Goal: Task Accomplishment & Management: Complete application form

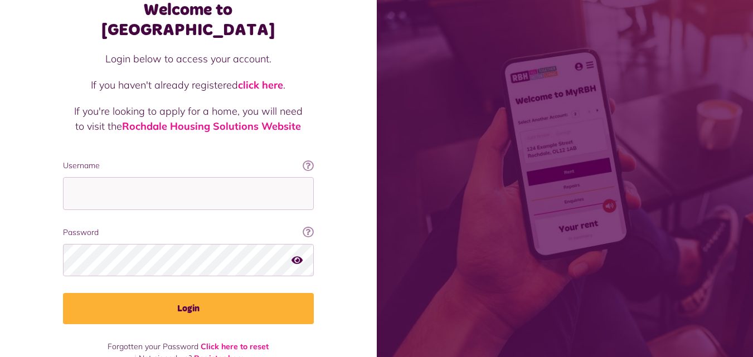
scroll to position [71, 0]
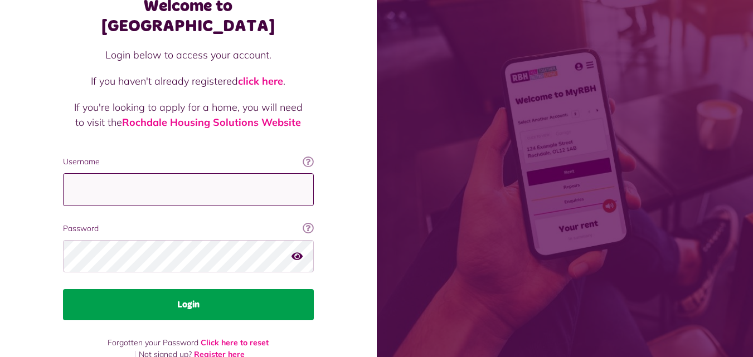
type input "**********"
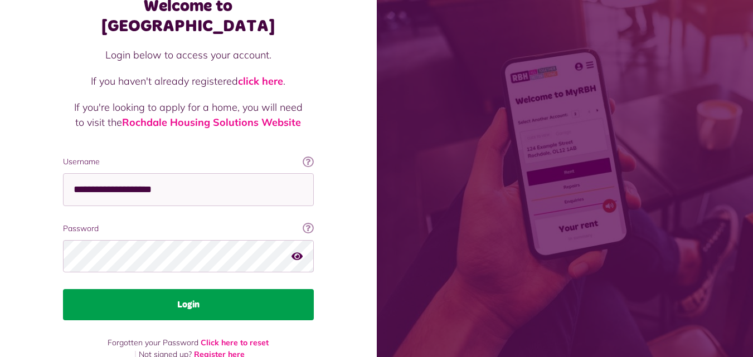
click at [190, 289] on button "Login" at bounding box center [188, 304] width 251 height 31
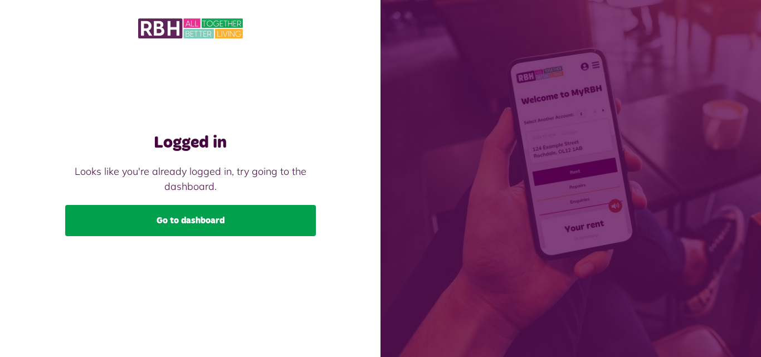
click at [203, 223] on link "Go to dashboard" at bounding box center [190, 220] width 251 height 31
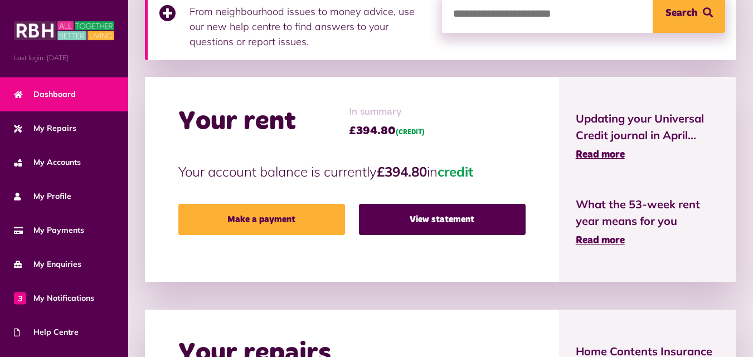
scroll to position [94, 0]
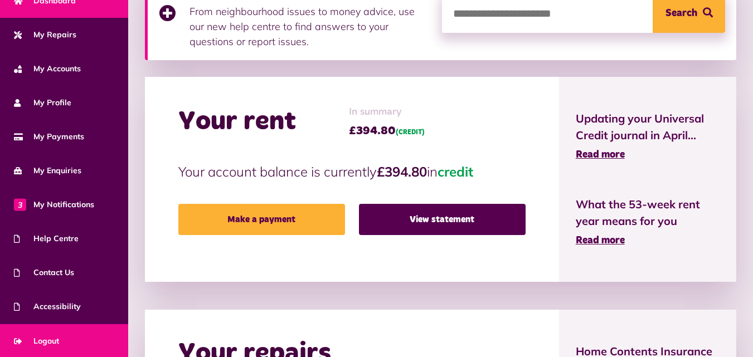
click at [40, 340] on span "Logout" at bounding box center [36, 342] width 45 height 12
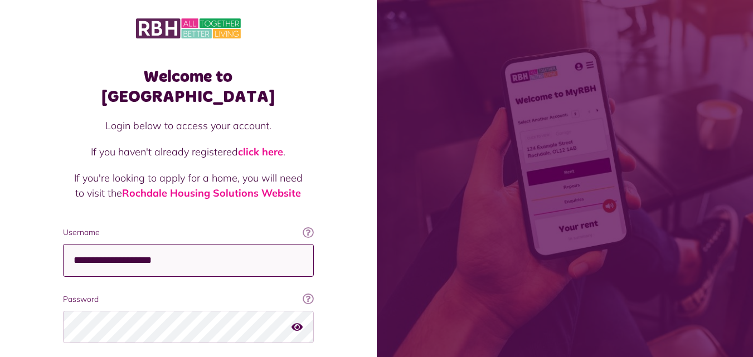
click at [229, 244] on input "**********" at bounding box center [188, 260] width 251 height 33
type input "**********"
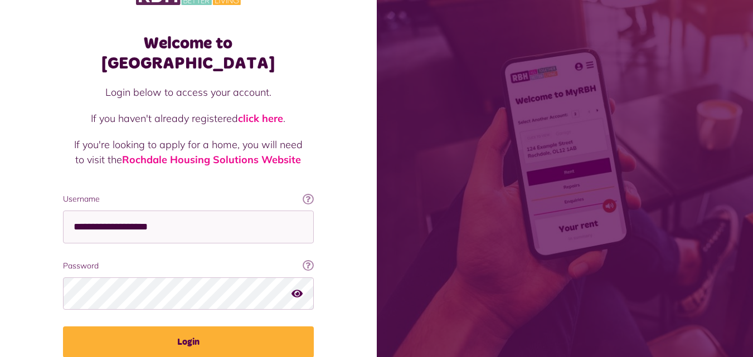
scroll to position [71, 0]
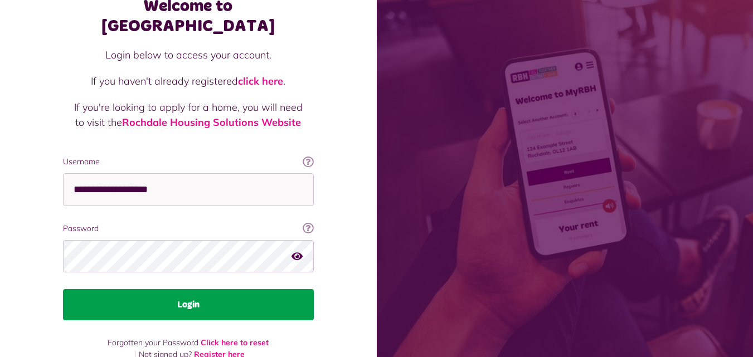
click at [188, 289] on button "Login" at bounding box center [188, 304] width 251 height 31
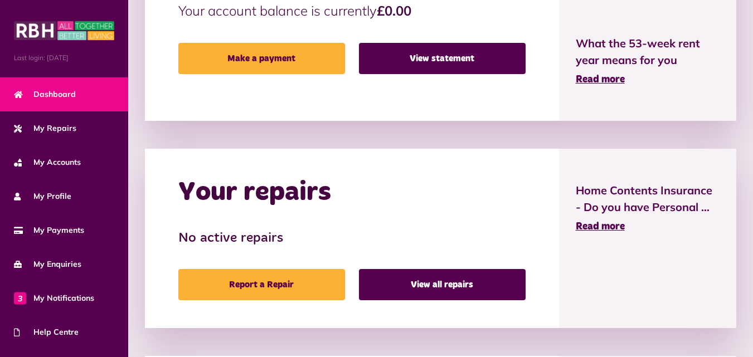
scroll to position [446, 0]
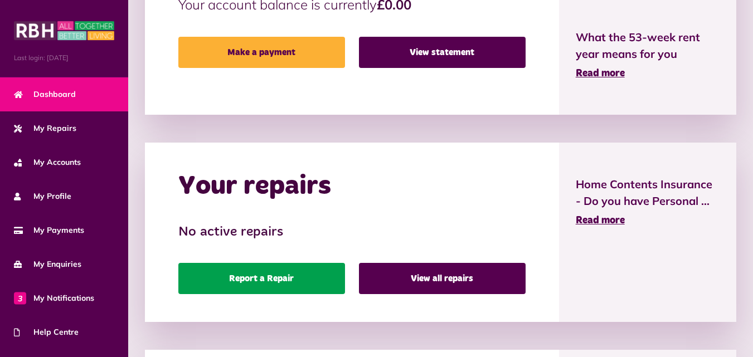
click at [276, 275] on link "Report a Repair" at bounding box center [261, 278] width 167 height 31
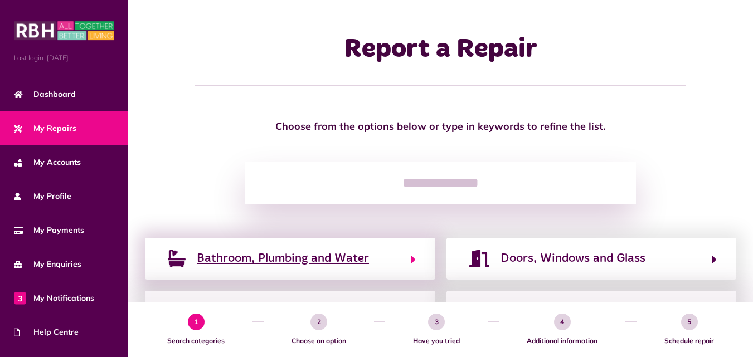
click at [232, 258] on span "Bathroom, Plumbing and Water" at bounding box center [283, 259] width 172 height 18
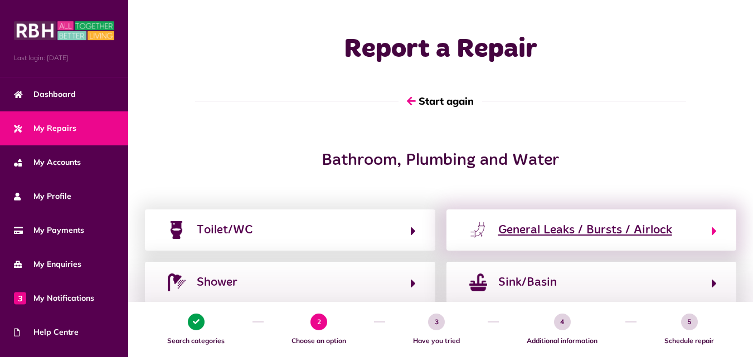
click at [604, 228] on div "General Leaks / Bursts / Airlock" at bounding box center [585, 230] width 174 height 18
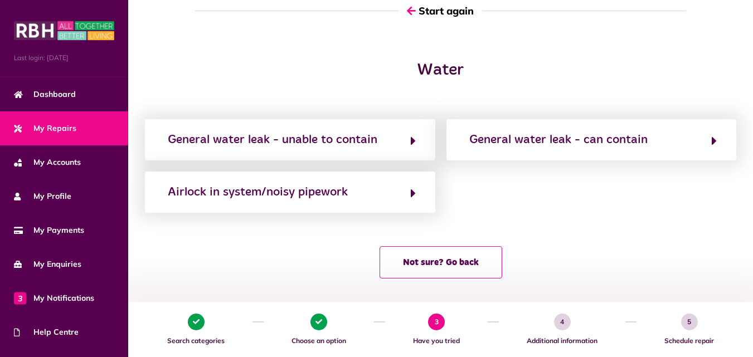
scroll to position [95, 0]
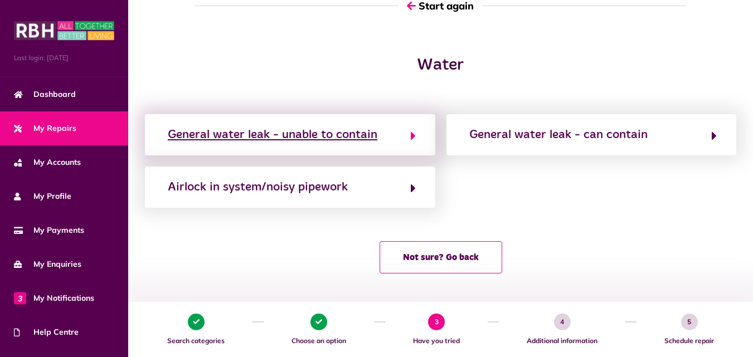
click at [409, 137] on button "General water leak - unable to contain" at bounding box center [289, 134] width 251 height 19
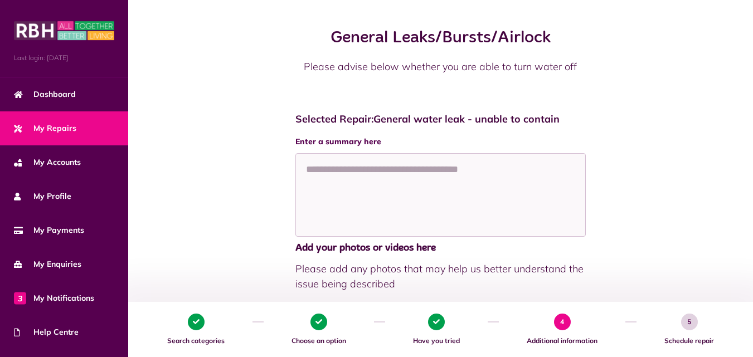
scroll to position [167, 0]
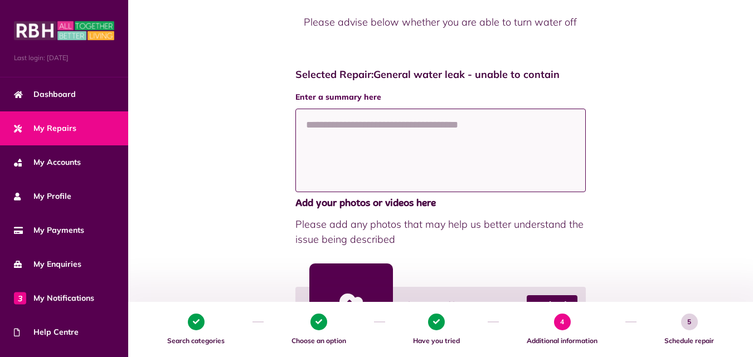
click at [314, 122] on textarea at bounding box center [440, 151] width 290 height 84
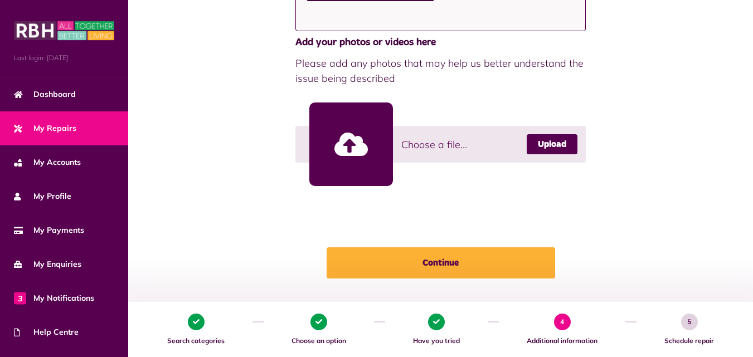
scroll to position [390, 0]
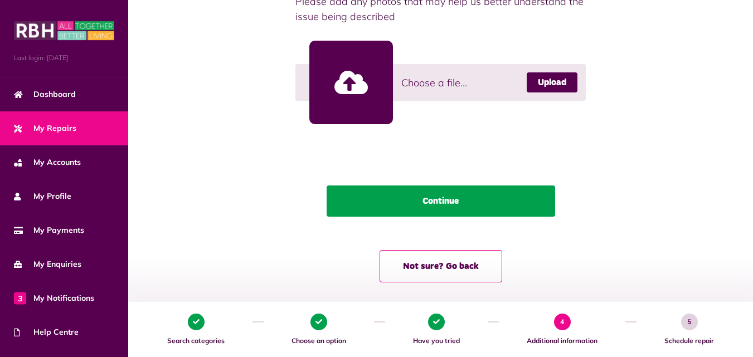
type textarea "**********"
click at [448, 201] on button "Continue" at bounding box center [441, 201] width 229 height 31
